Goal: Task Accomplishment & Management: Manage account settings

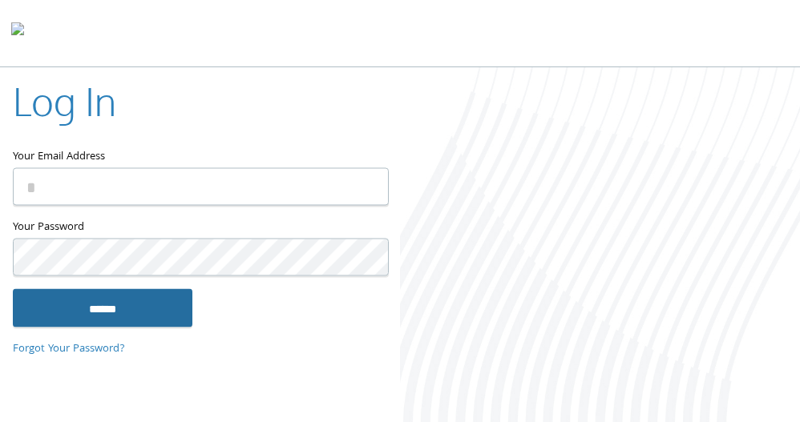
type input "**********"
click at [129, 323] on input "******" at bounding box center [103, 308] width 180 height 38
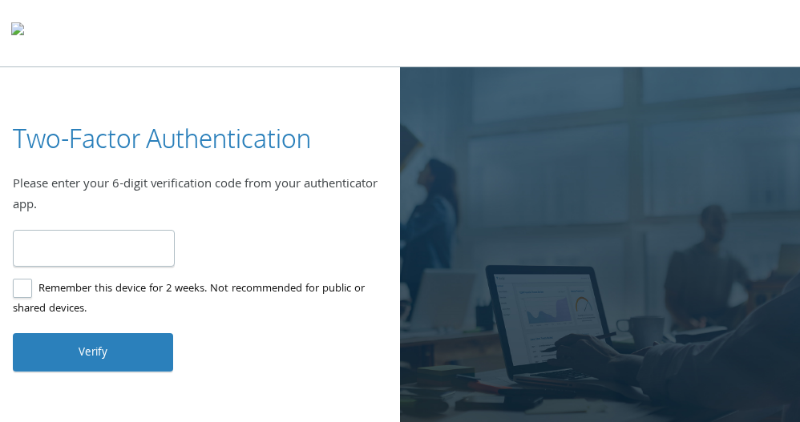
click at [110, 251] on input "number" at bounding box center [94, 249] width 162 height 38
type input "******"
